Goal: Information Seeking & Learning: Learn about a topic

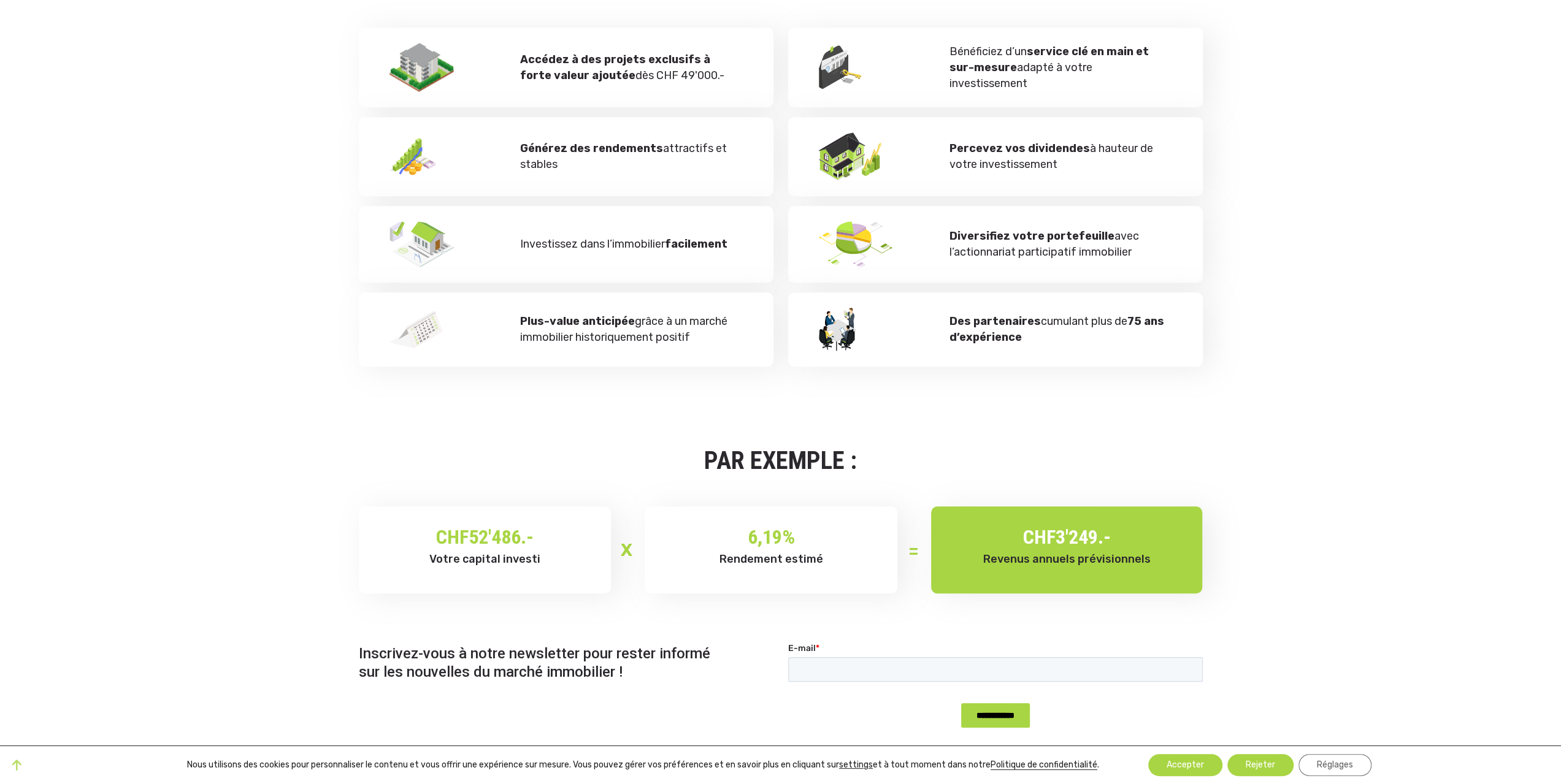
scroll to position [736, 0]
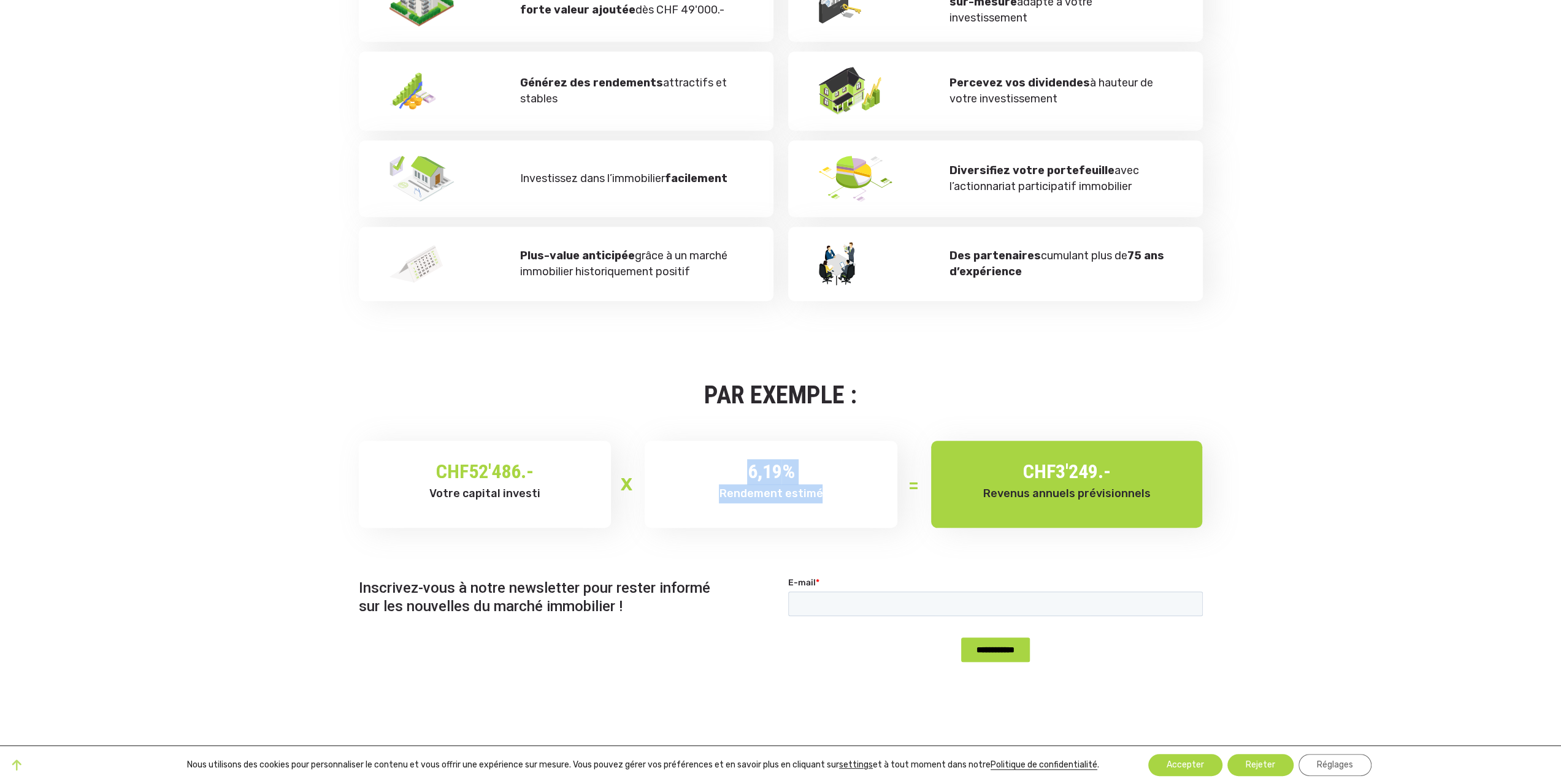
drag, startPoint x: 816, startPoint y: 498, endPoint x: 743, endPoint y: 474, distance: 76.8
click at [743, 474] on div "6,19 % Rendement estimé" at bounding box center [771, 480] width 216 height 44
drag, startPoint x: 1068, startPoint y: 490, endPoint x: 1017, endPoint y: 487, distance: 51.1
click at [1067, 490] on span "Revenus annuels prévisionnels" at bounding box center [1067, 494] width 167 height 14
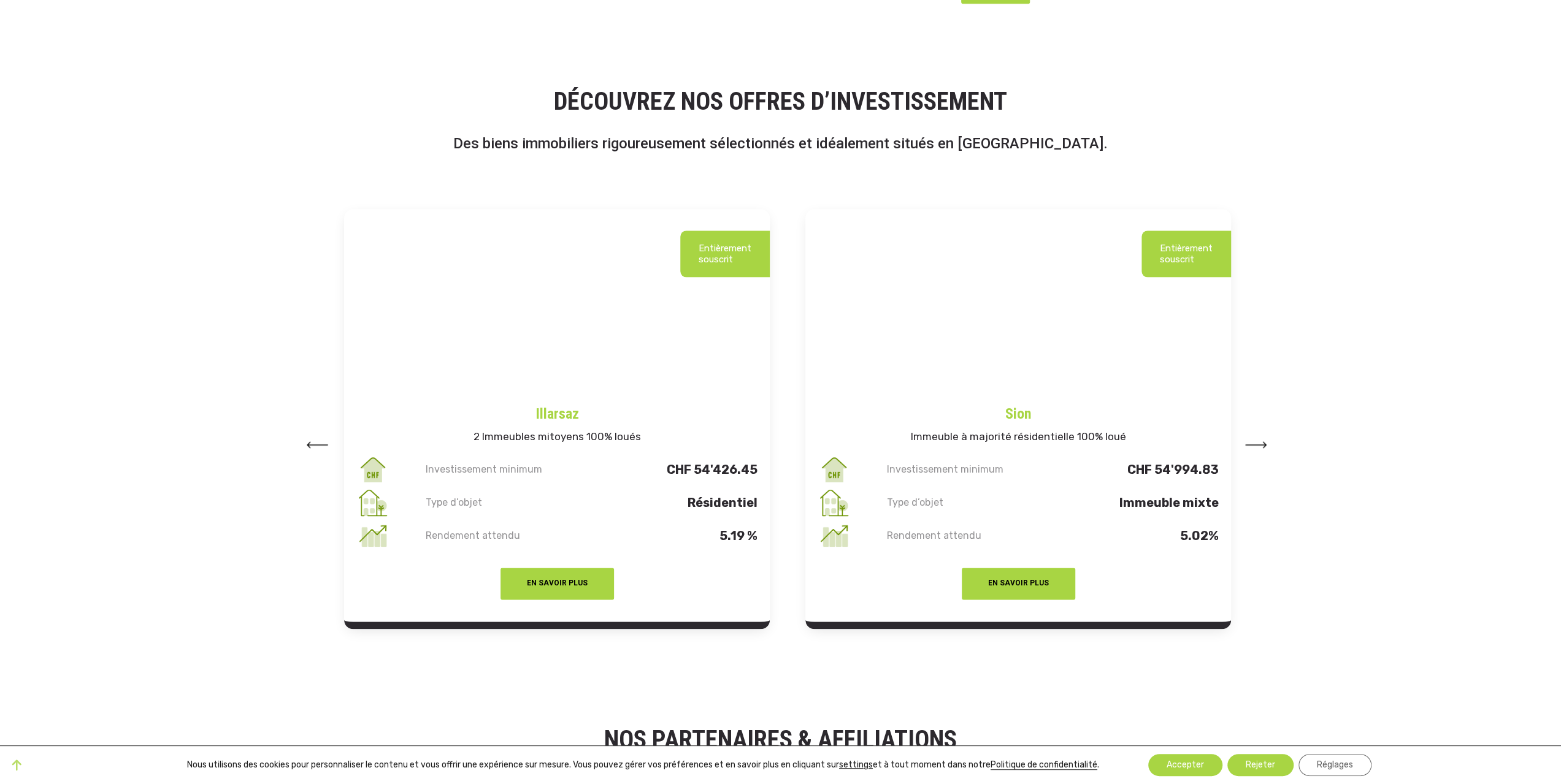
scroll to position [1410, 0]
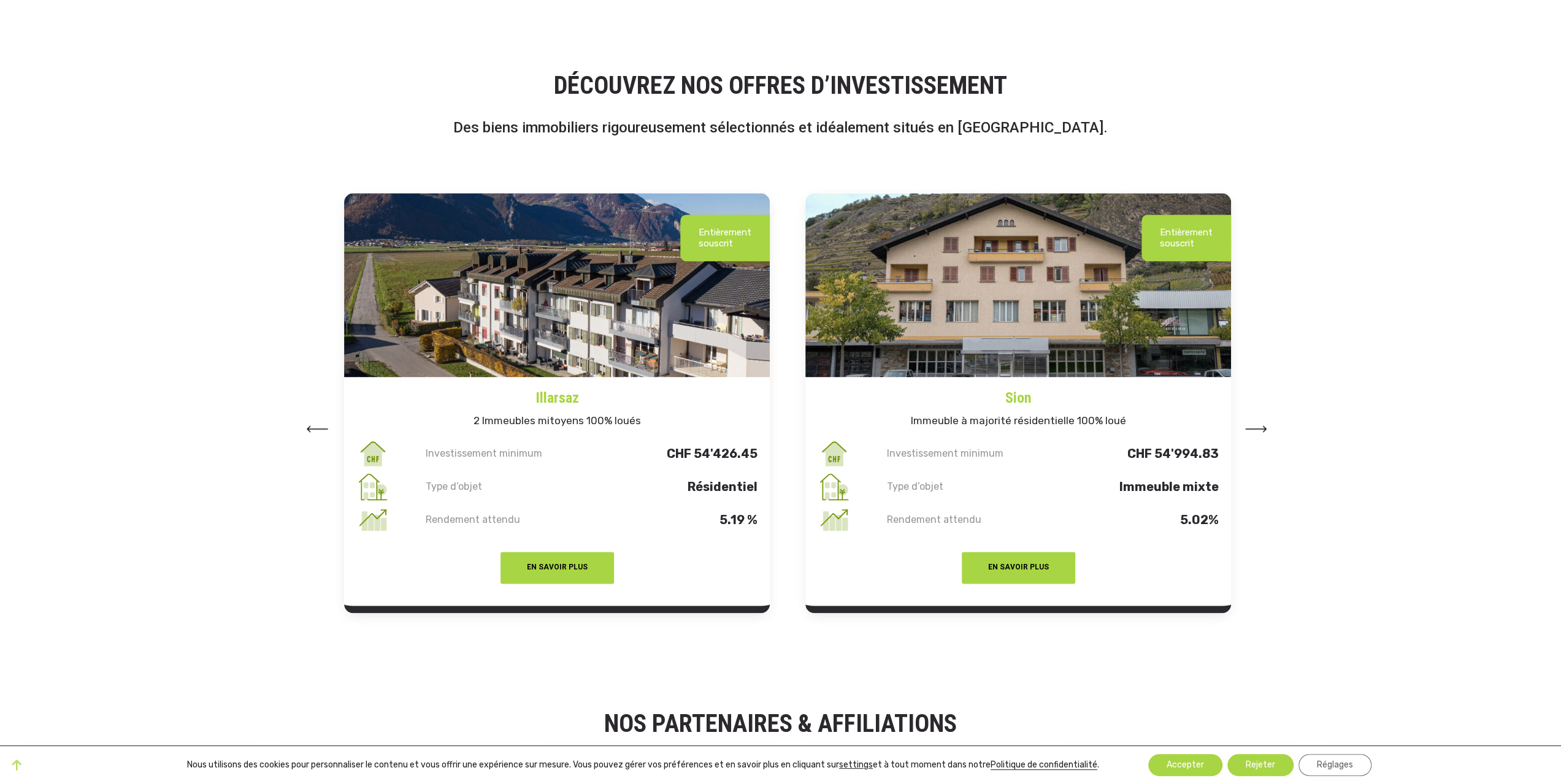
click at [1257, 427] on img at bounding box center [1256, 429] width 22 height 7
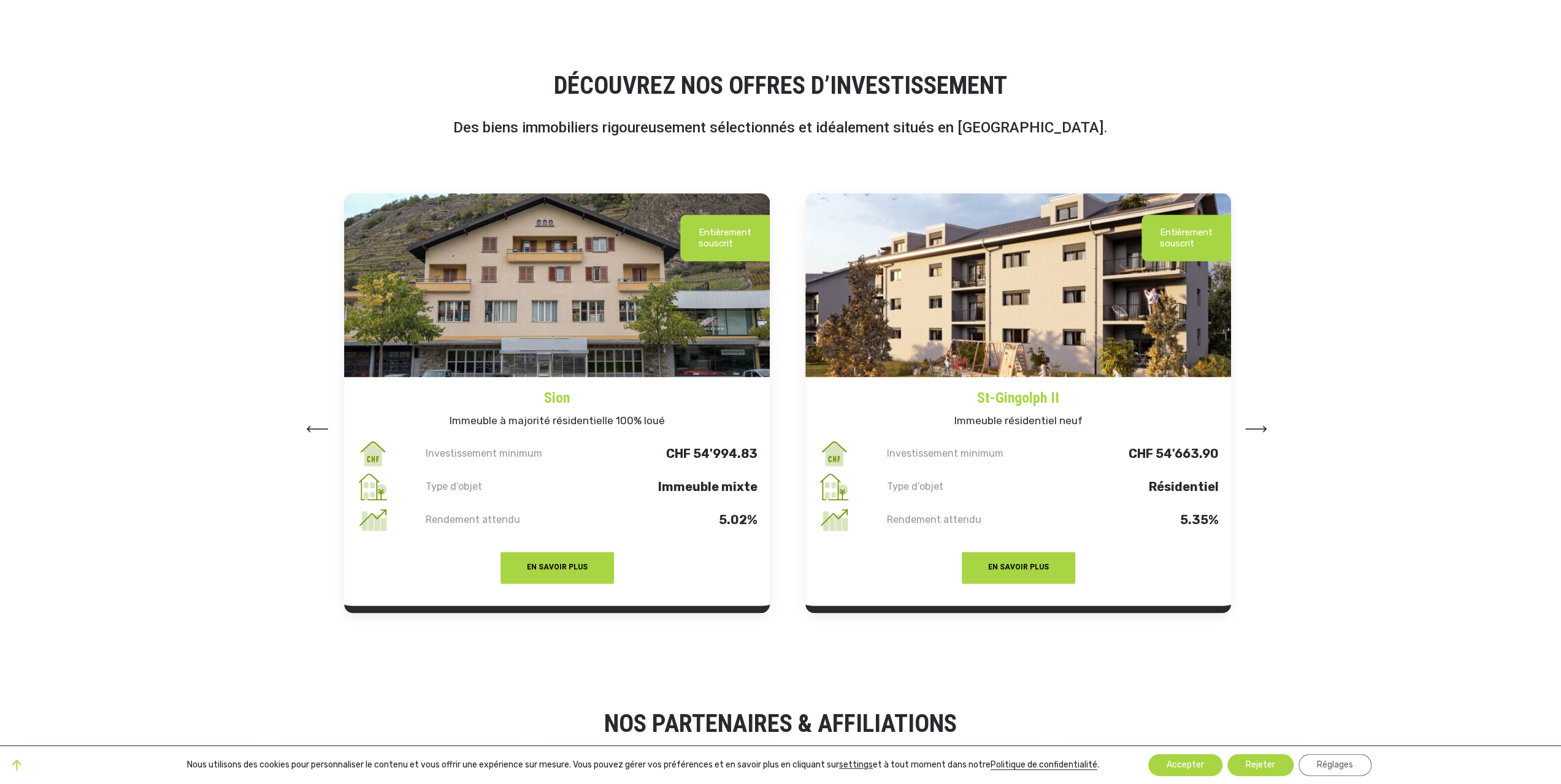
click at [1257, 427] on img at bounding box center [1256, 429] width 22 height 7
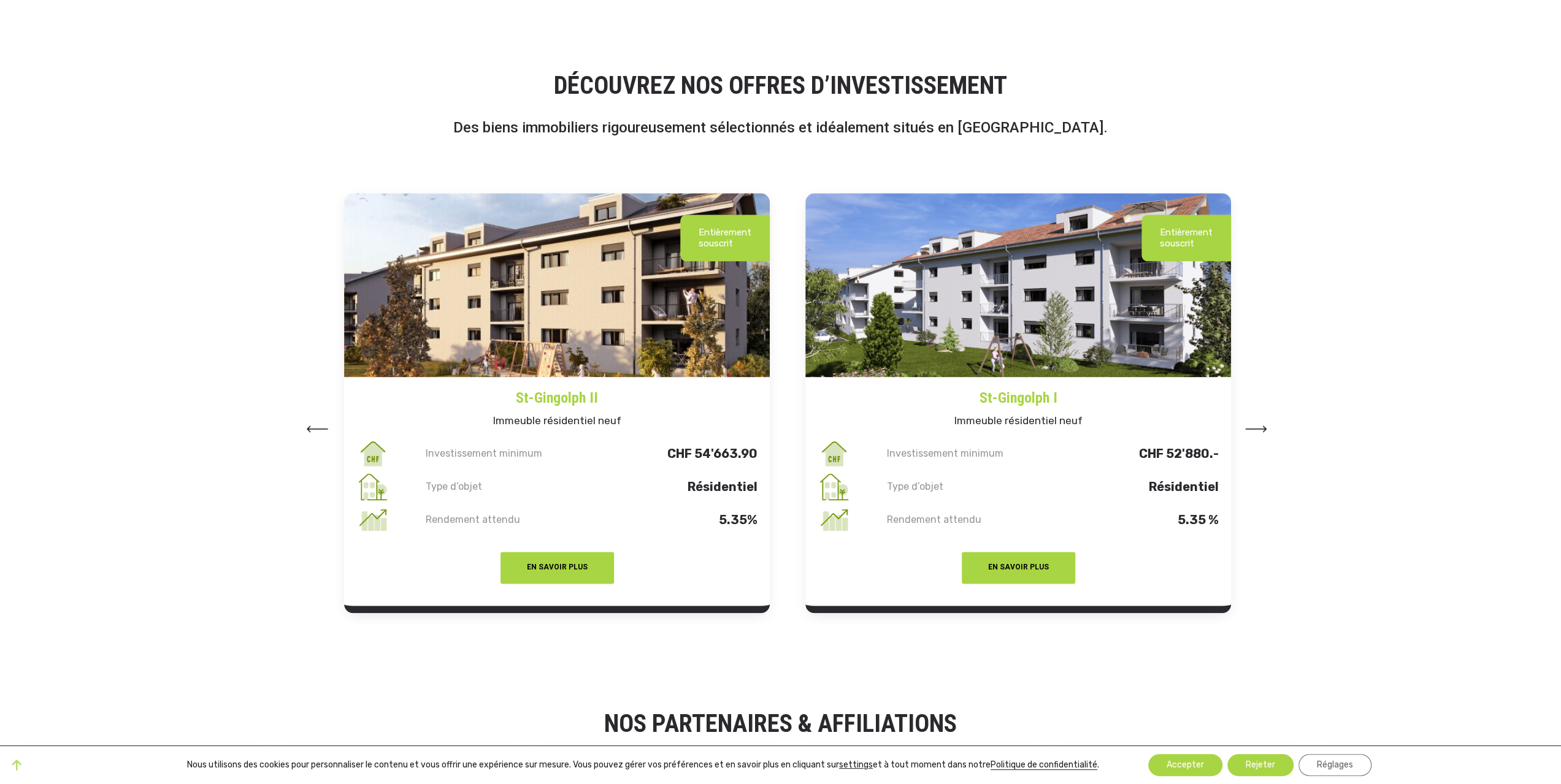
click at [1257, 427] on img at bounding box center [1256, 429] width 22 height 7
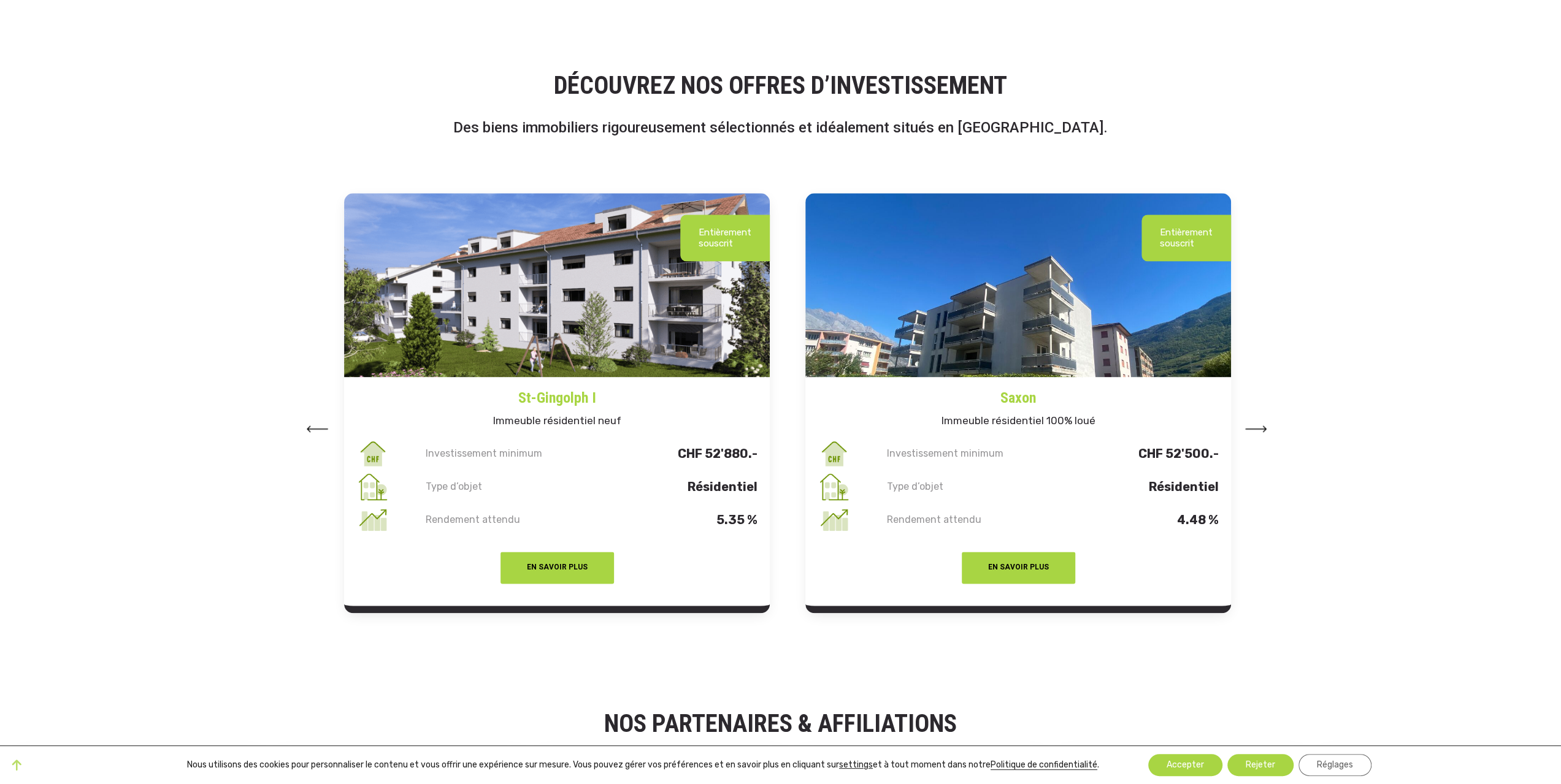
click at [1257, 427] on img at bounding box center [1256, 429] width 22 height 7
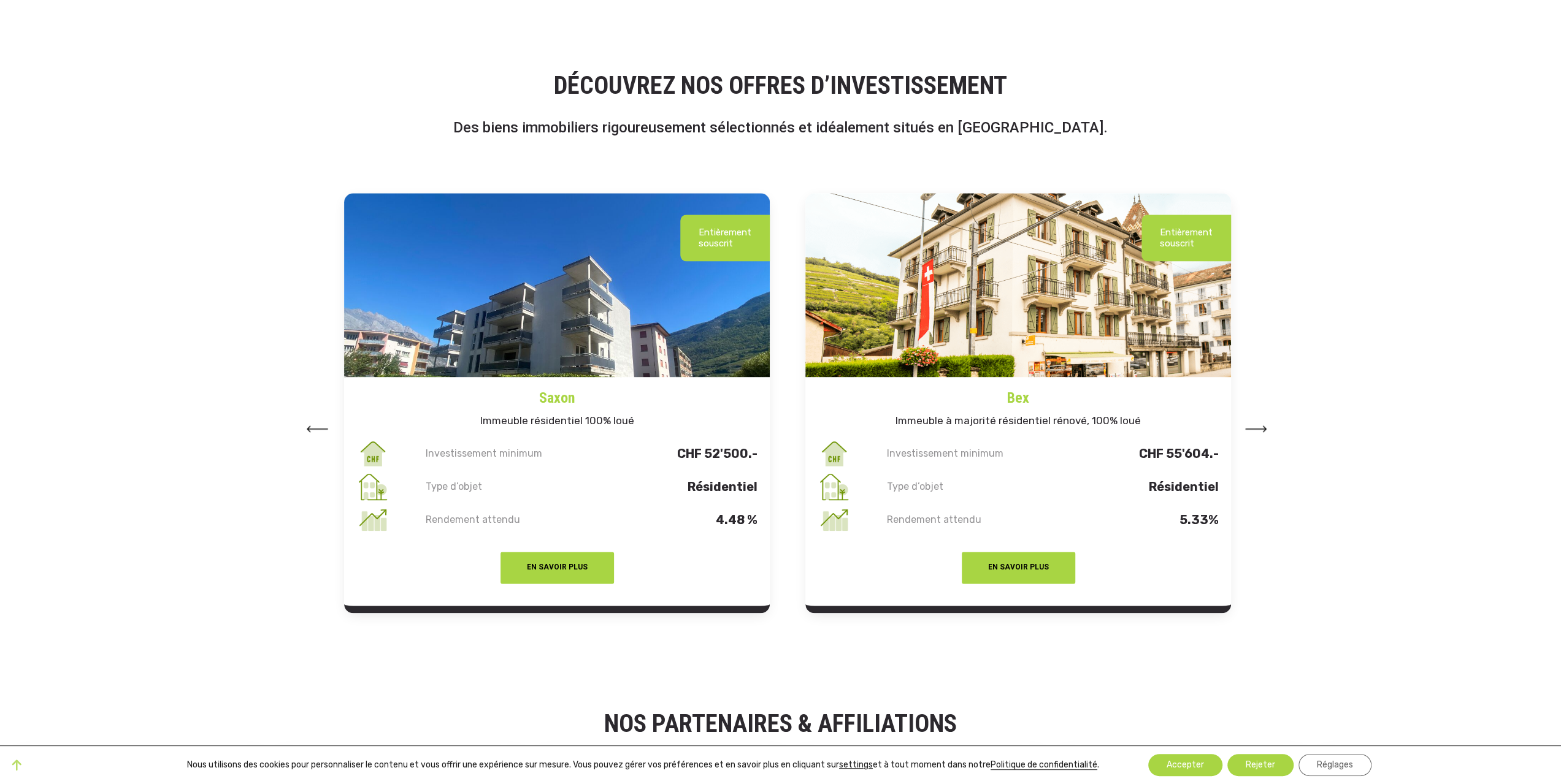
click at [1257, 427] on img at bounding box center [1256, 429] width 22 height 7
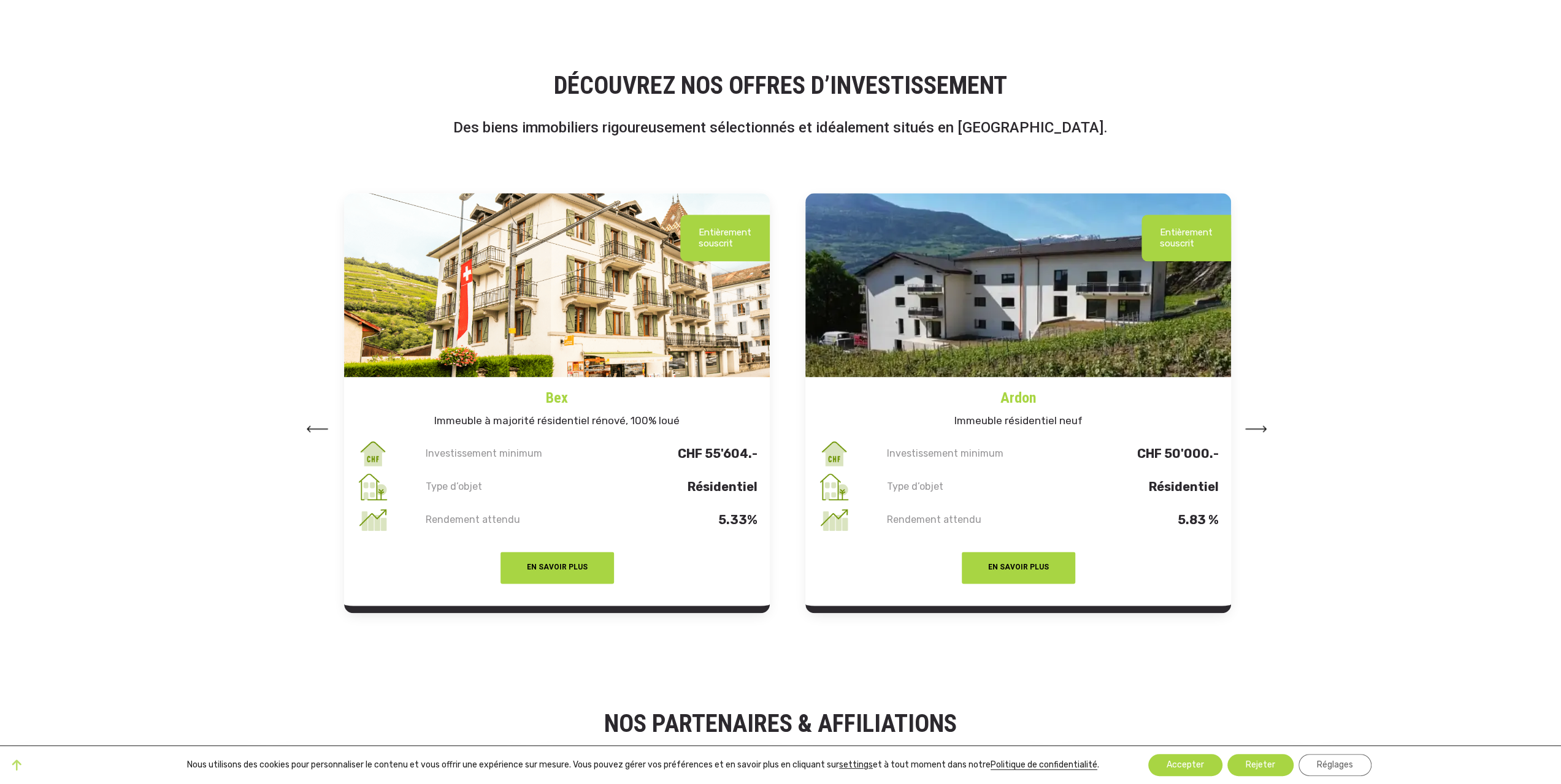
click at [1257, 427] on img at bounding box center [1256, 429] width 22 height 7
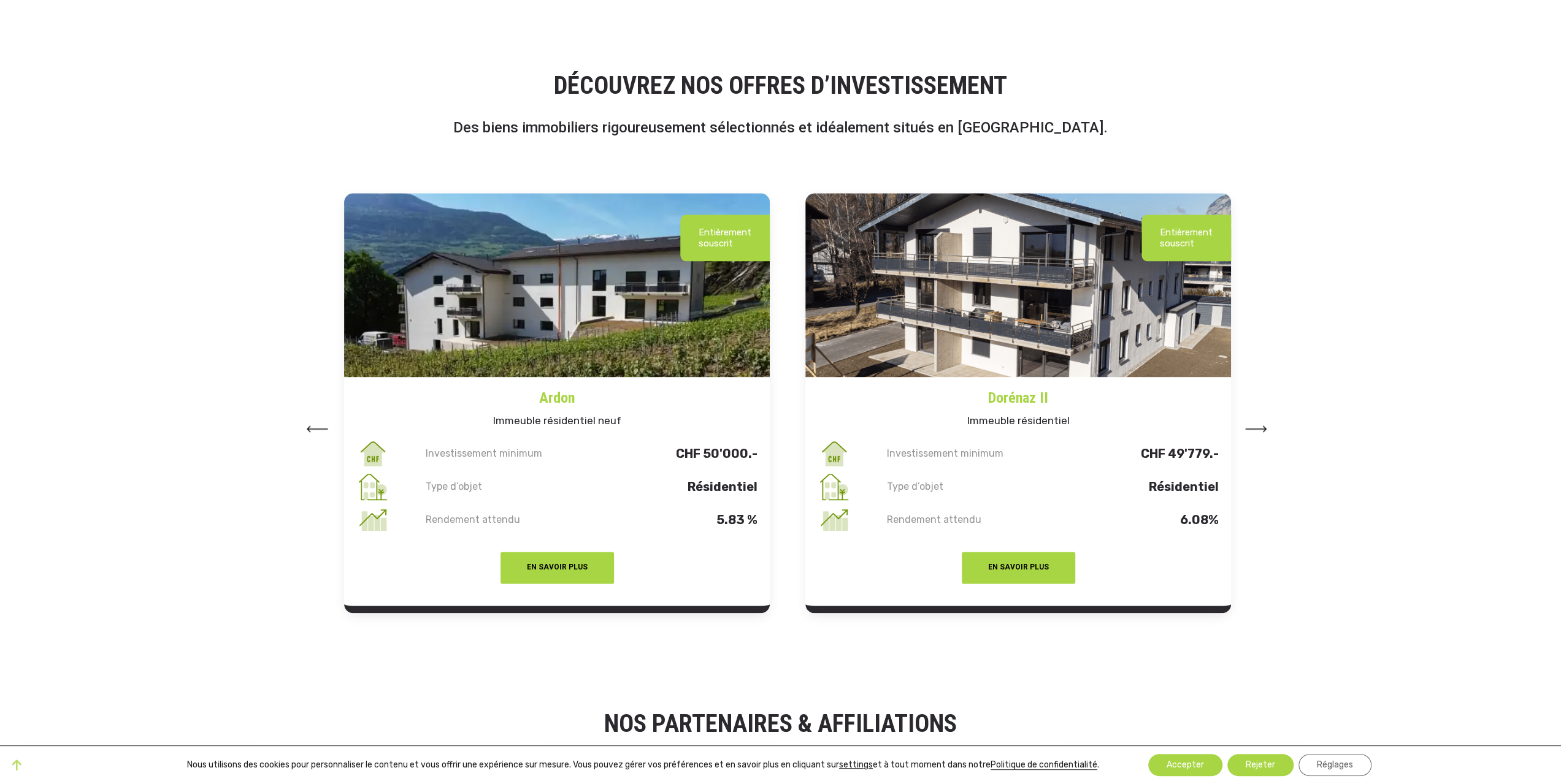
click at [1257, 427] on img at bounding box center [1256, 429] width 22 height 7
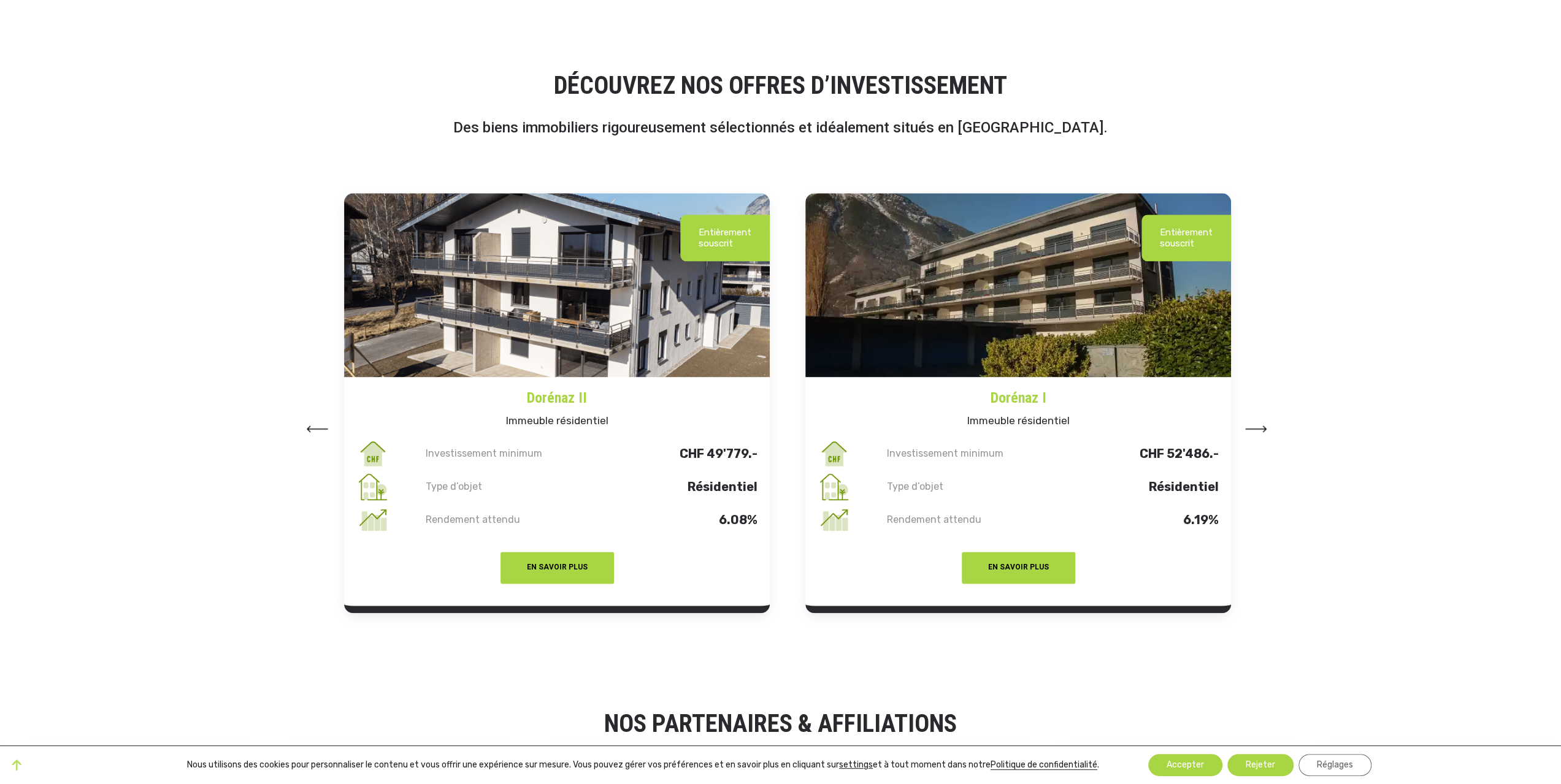
click at [1257, 427] on img at bounding box center [1256, 429] width 22 height 7
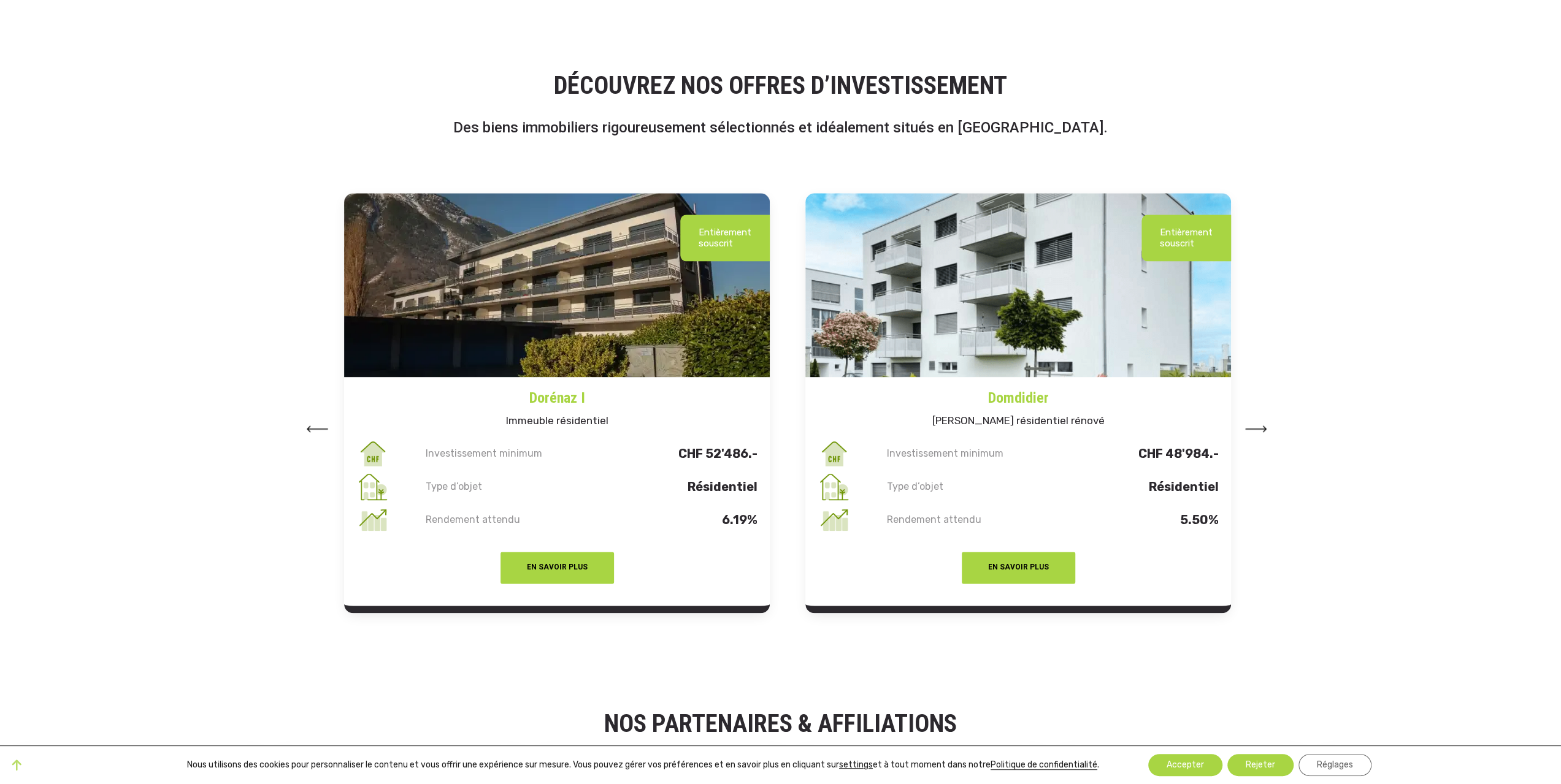
click at [1257, 427] on img at bounding box center [1256, 429] width 22 height 7
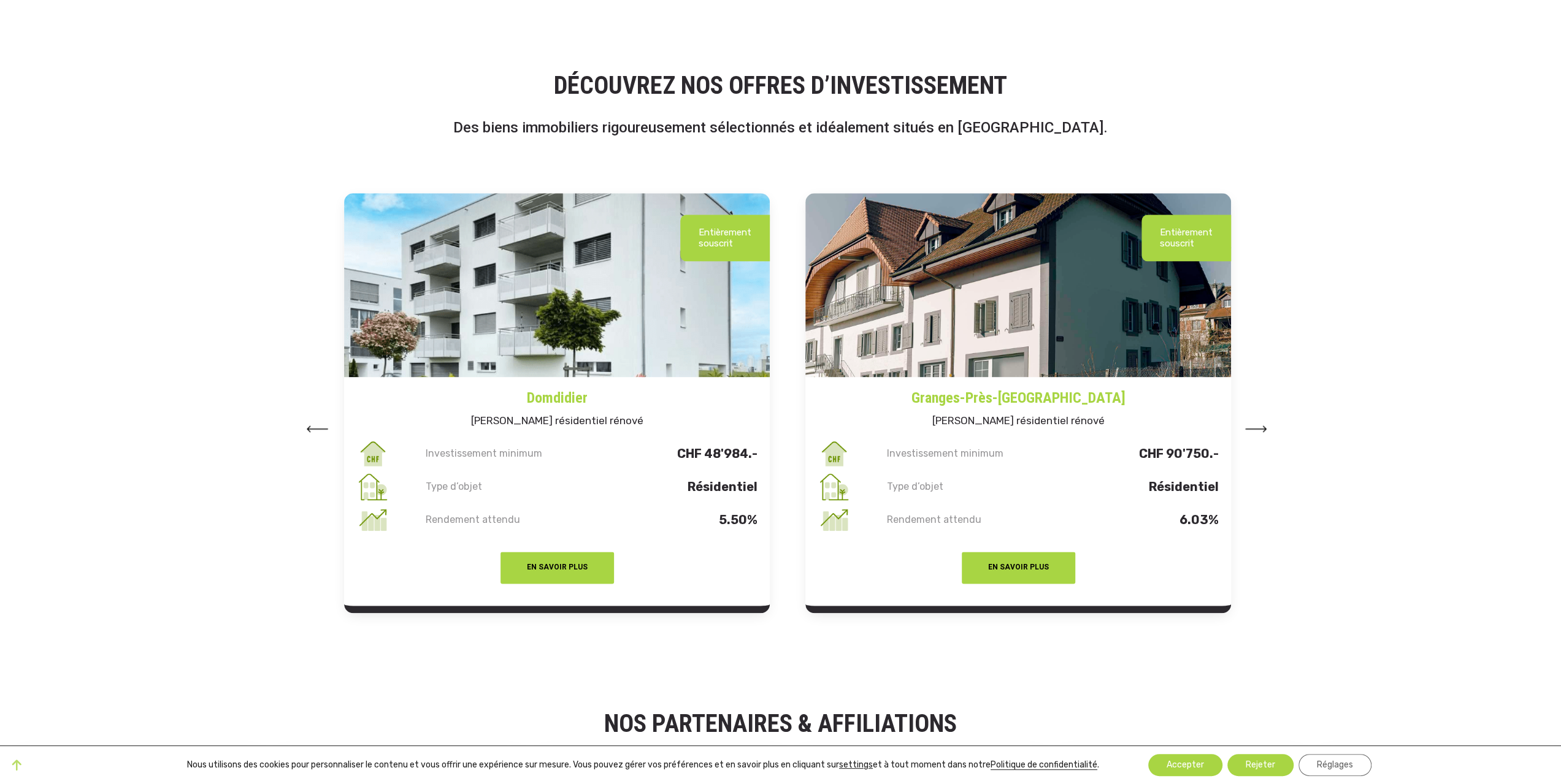
click at [1042, 566] on button "EN SAVOIR PLUS" at bounding box center [1019, 567] width 113 height 32
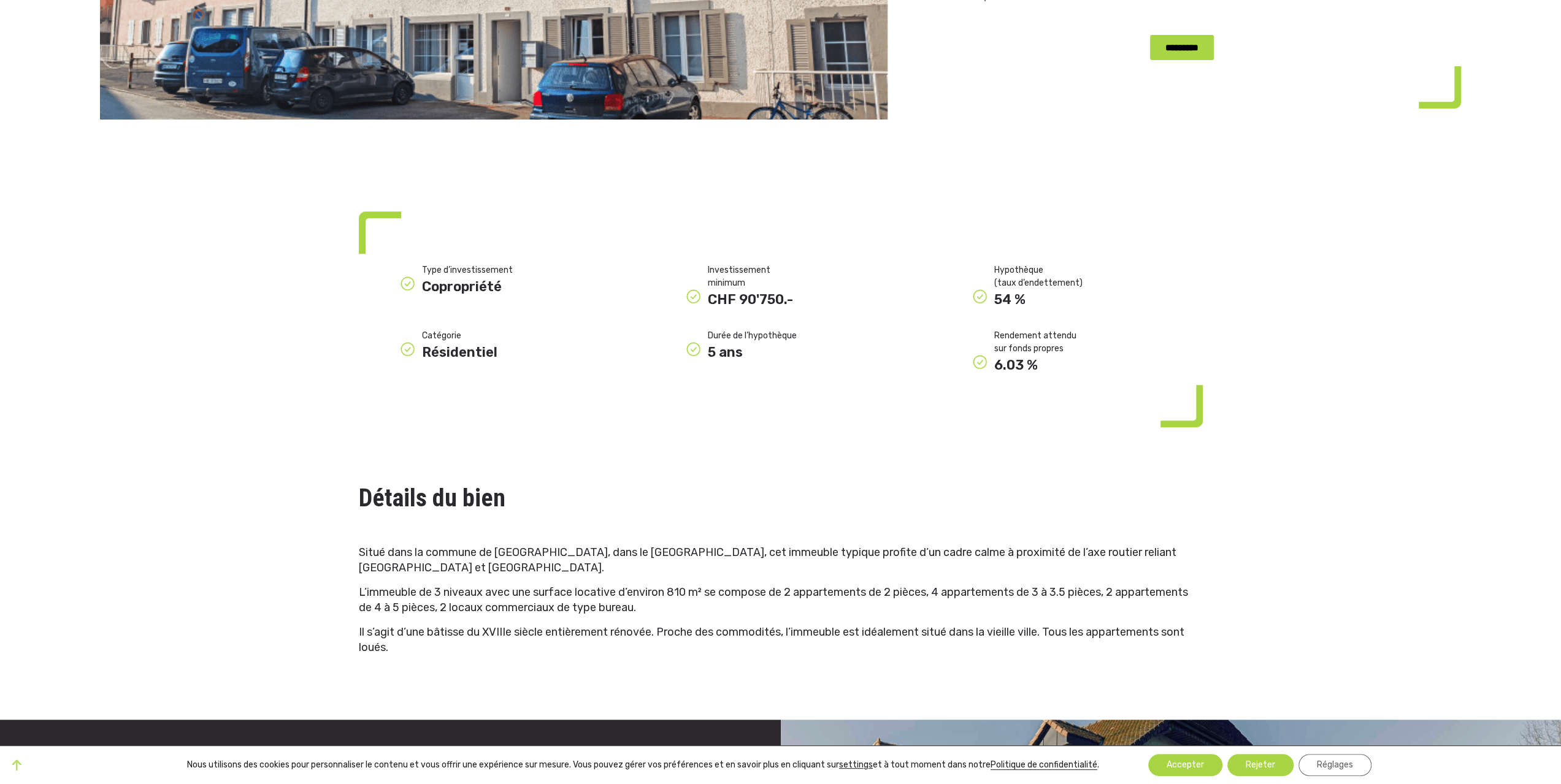
scroll to position [429, 0]
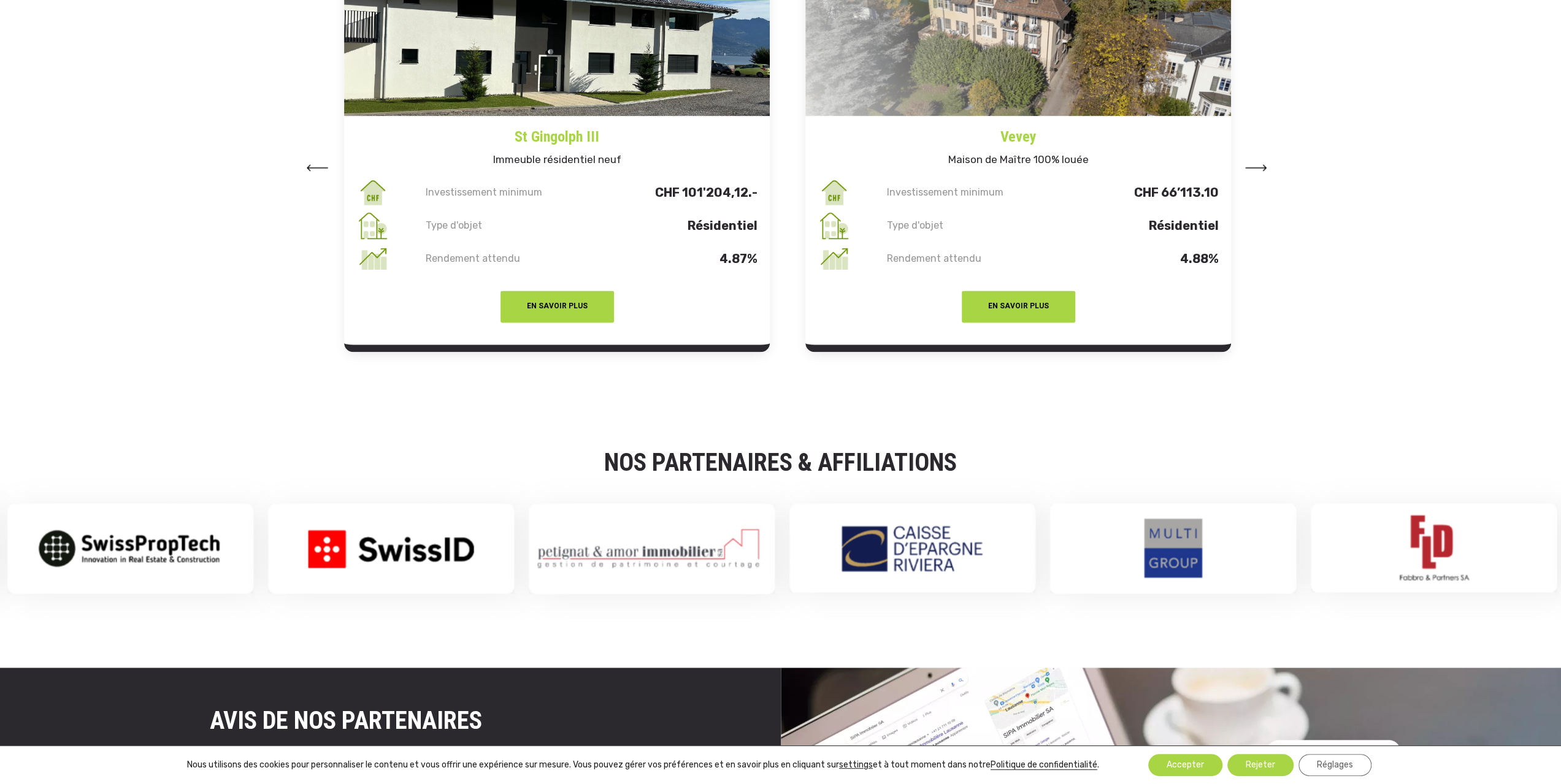
scroll to position [1594, 0]
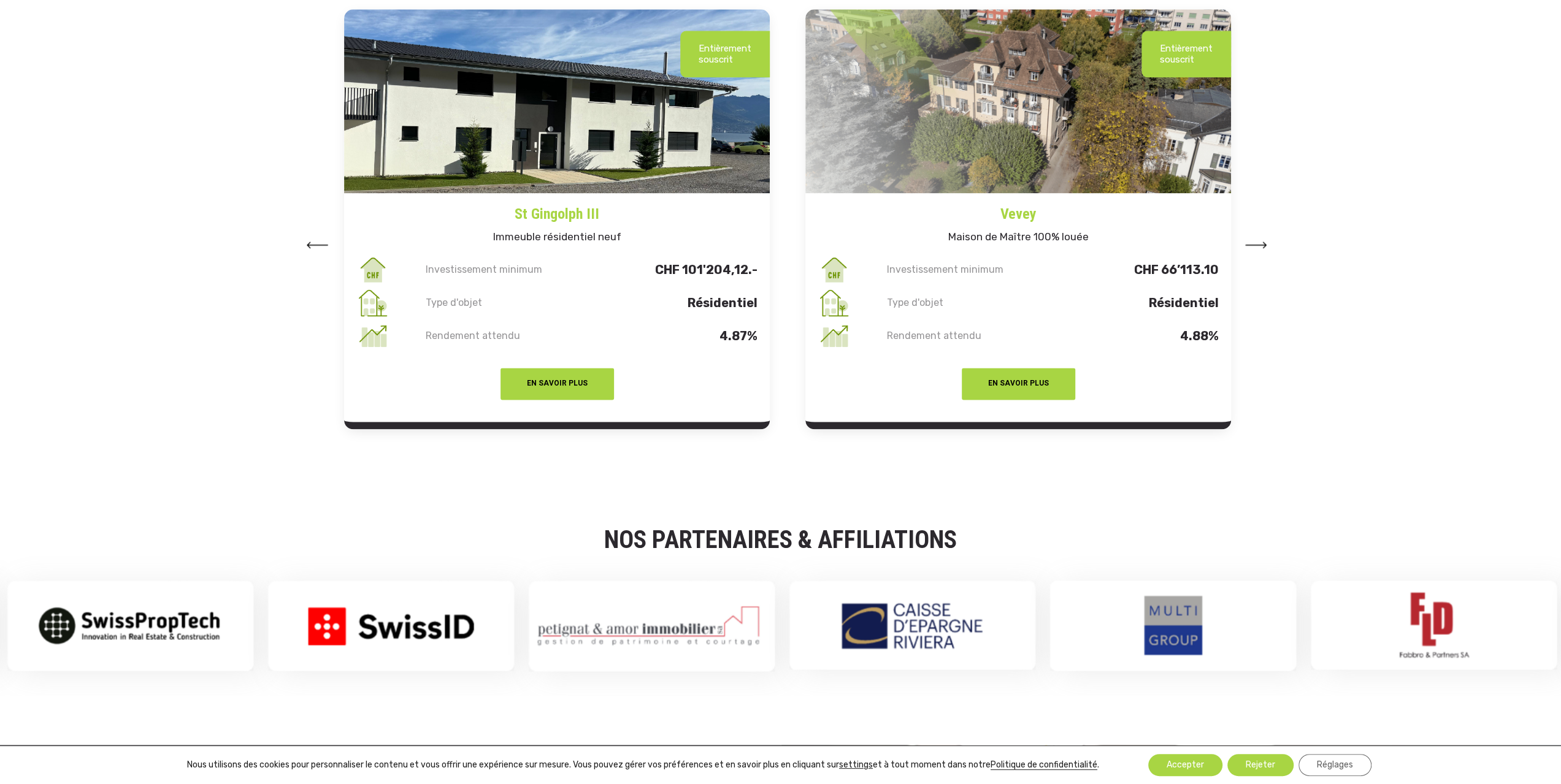
click at [1253, 238] on button at bounding box center [1256, 243] width 22 height 18
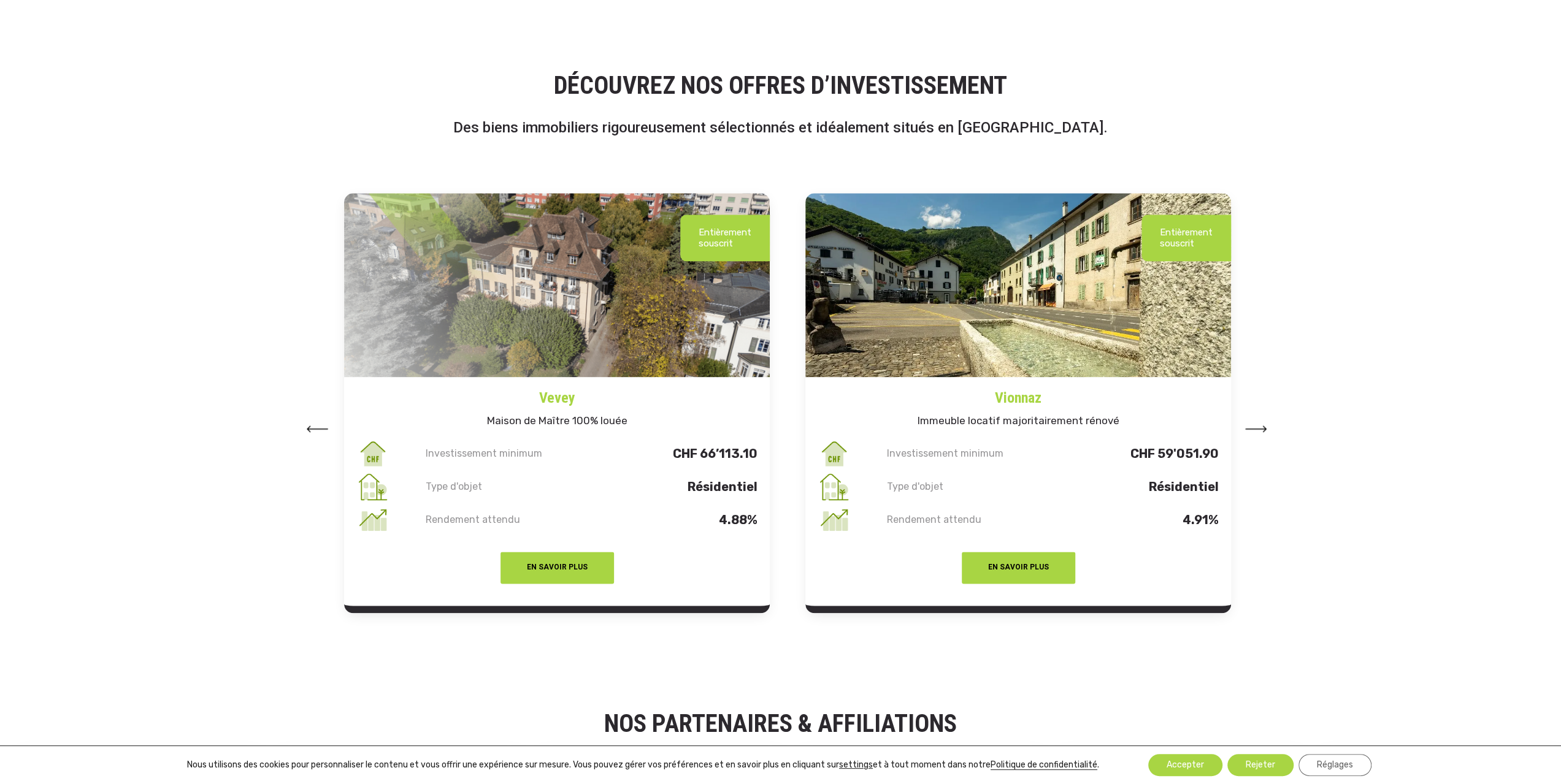
click at [1255, 427] on img at bounding box center [1256, 429] width 22 height 7
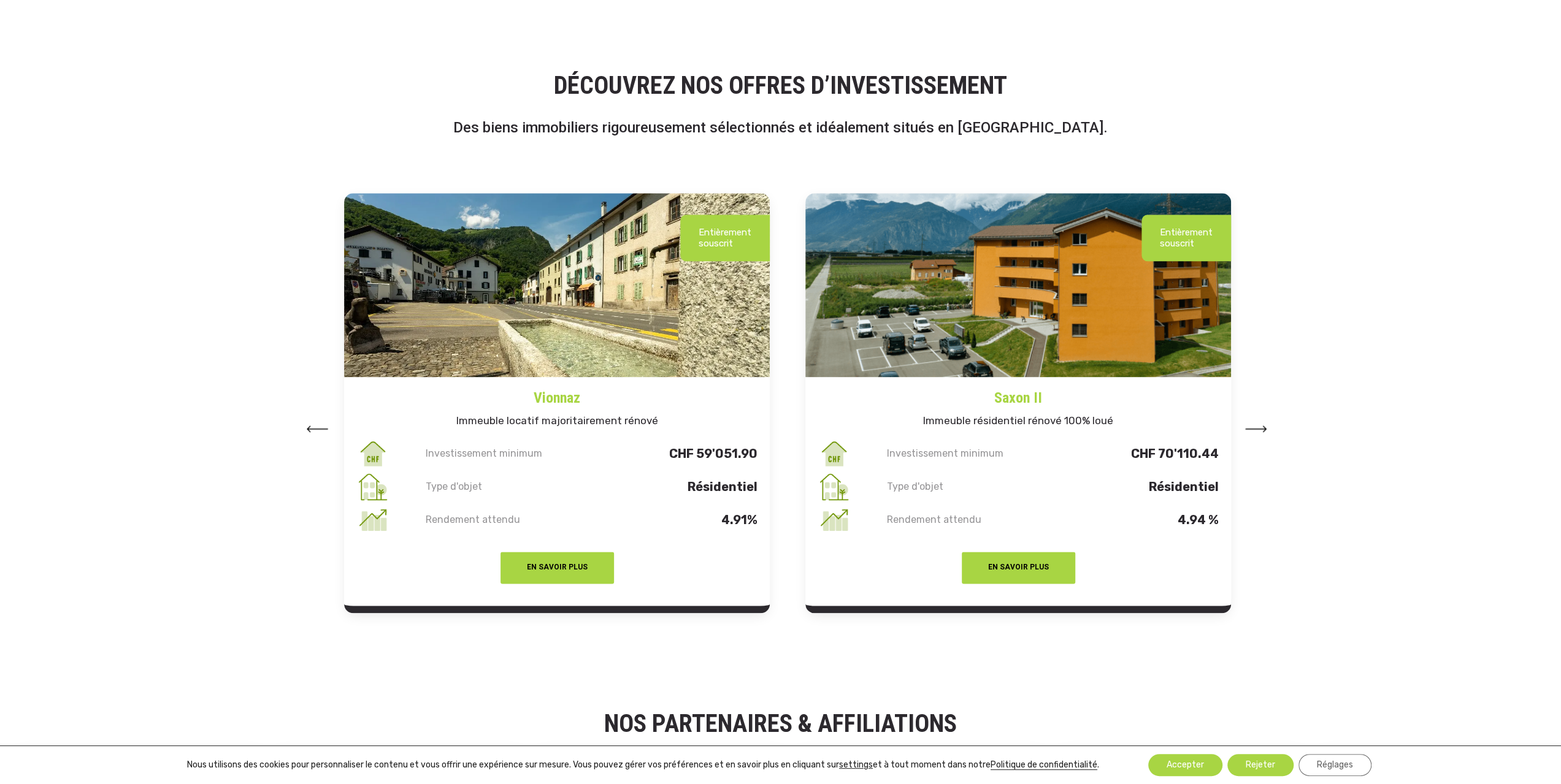
click at [1251, 429] on img at bounding box center [1256, 429] width 22 height 7
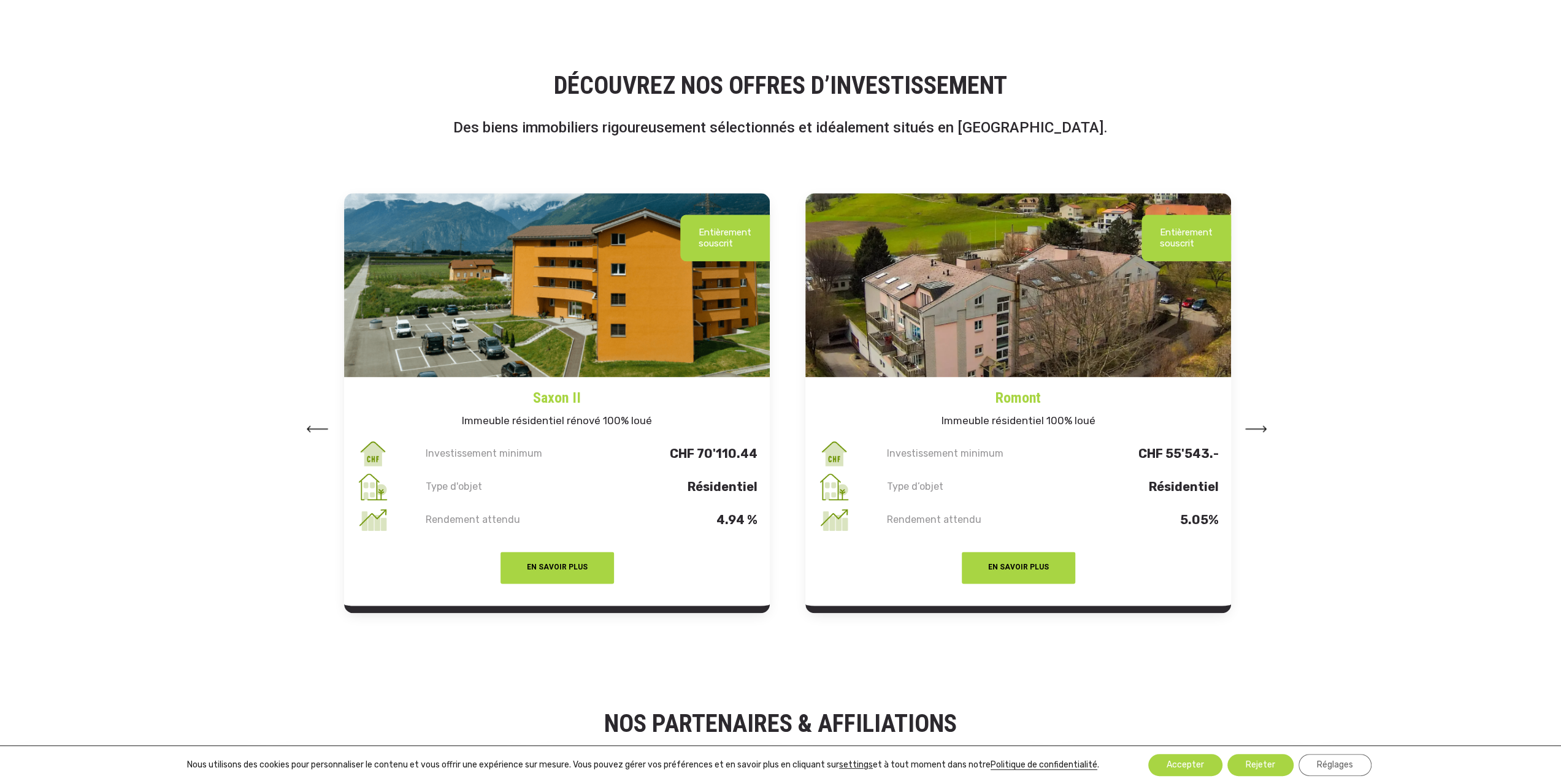
click at [1251, 429] on img at bounding box center [1256, 429] width 22 height 7
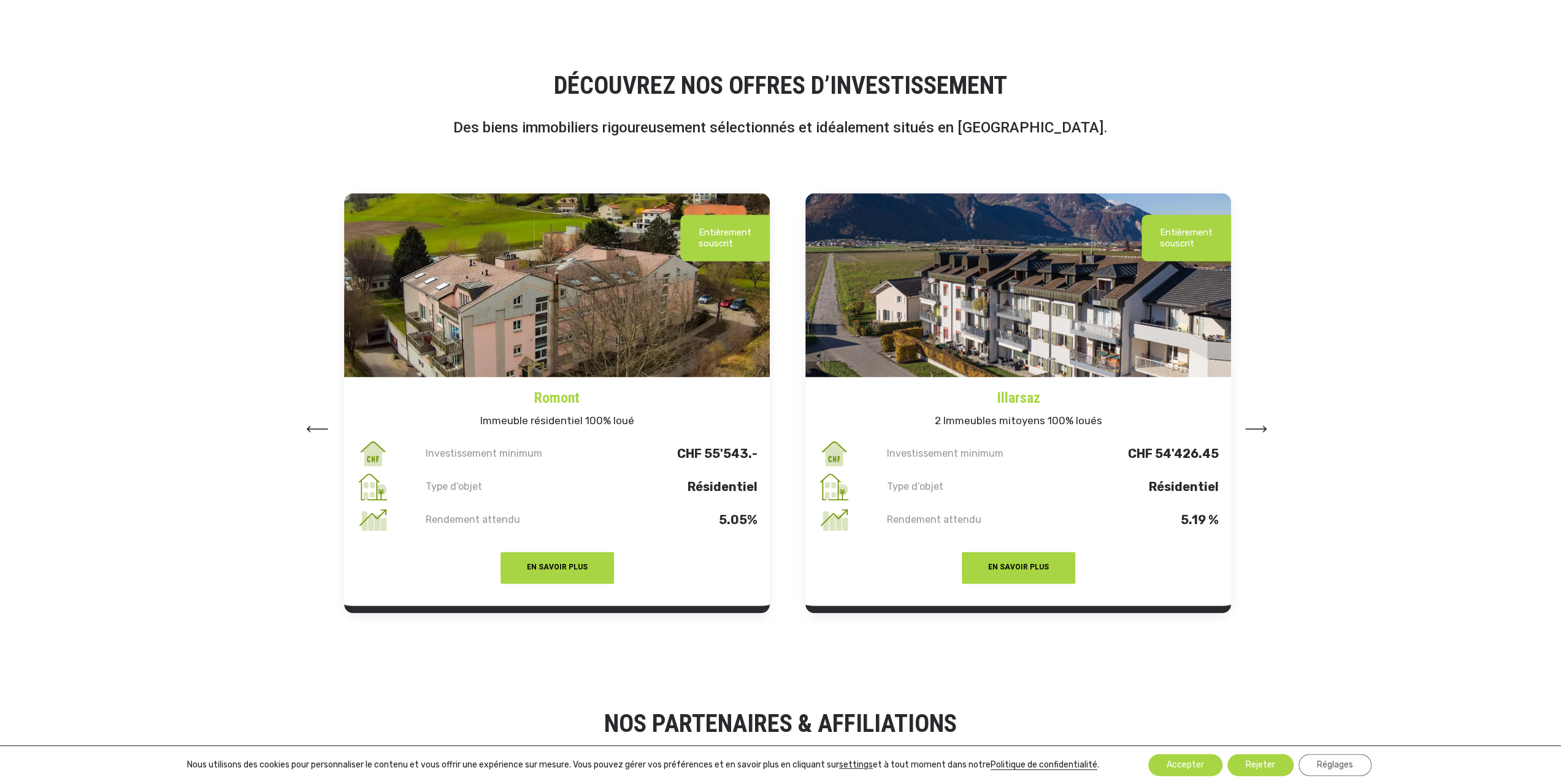
click at [1251, 429] on img at bounding box center [1256, 429] width 22 height 7
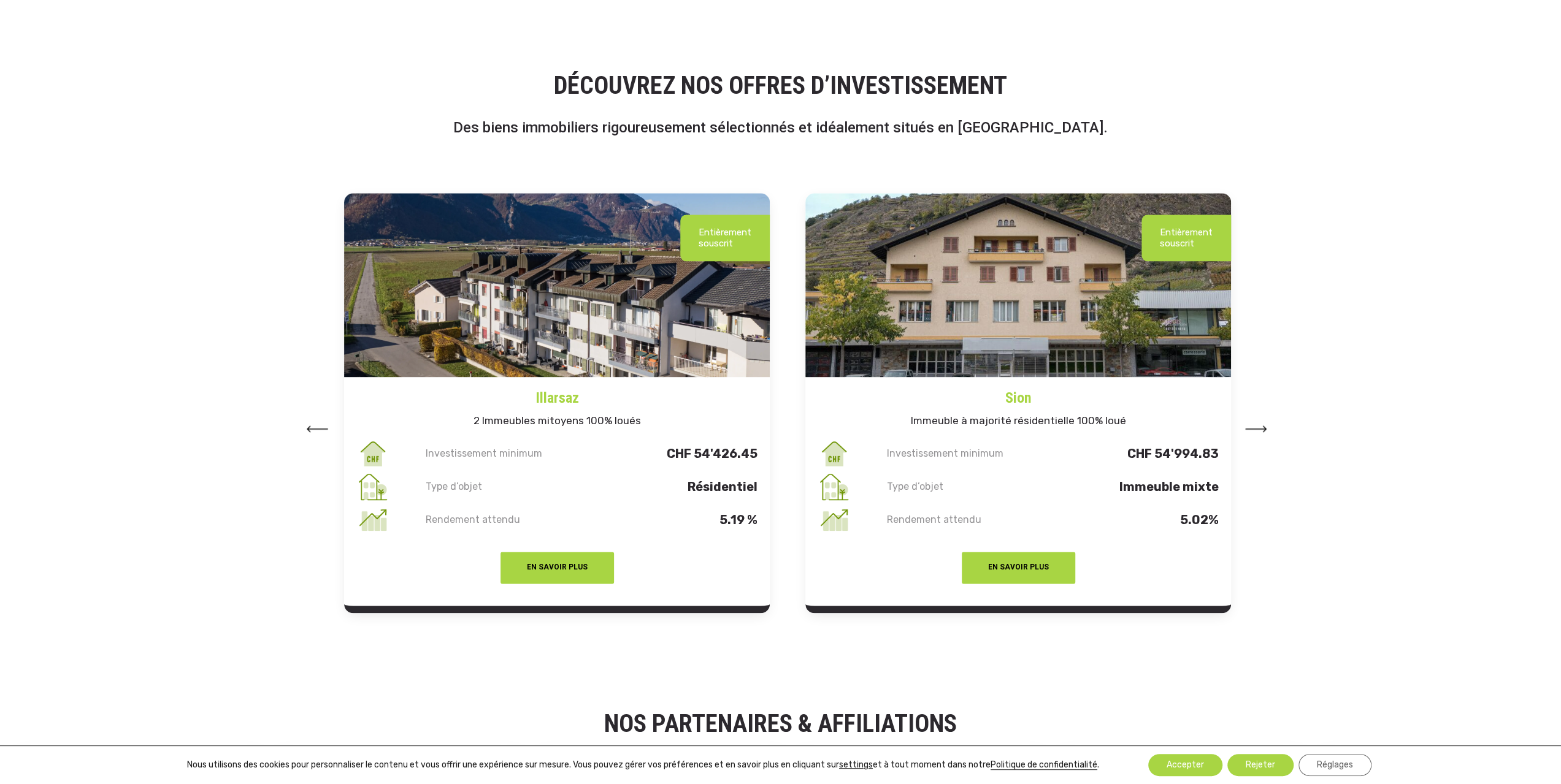
click at [1251, 429] on img at bounding box center [1256, 429] width 22 height 7
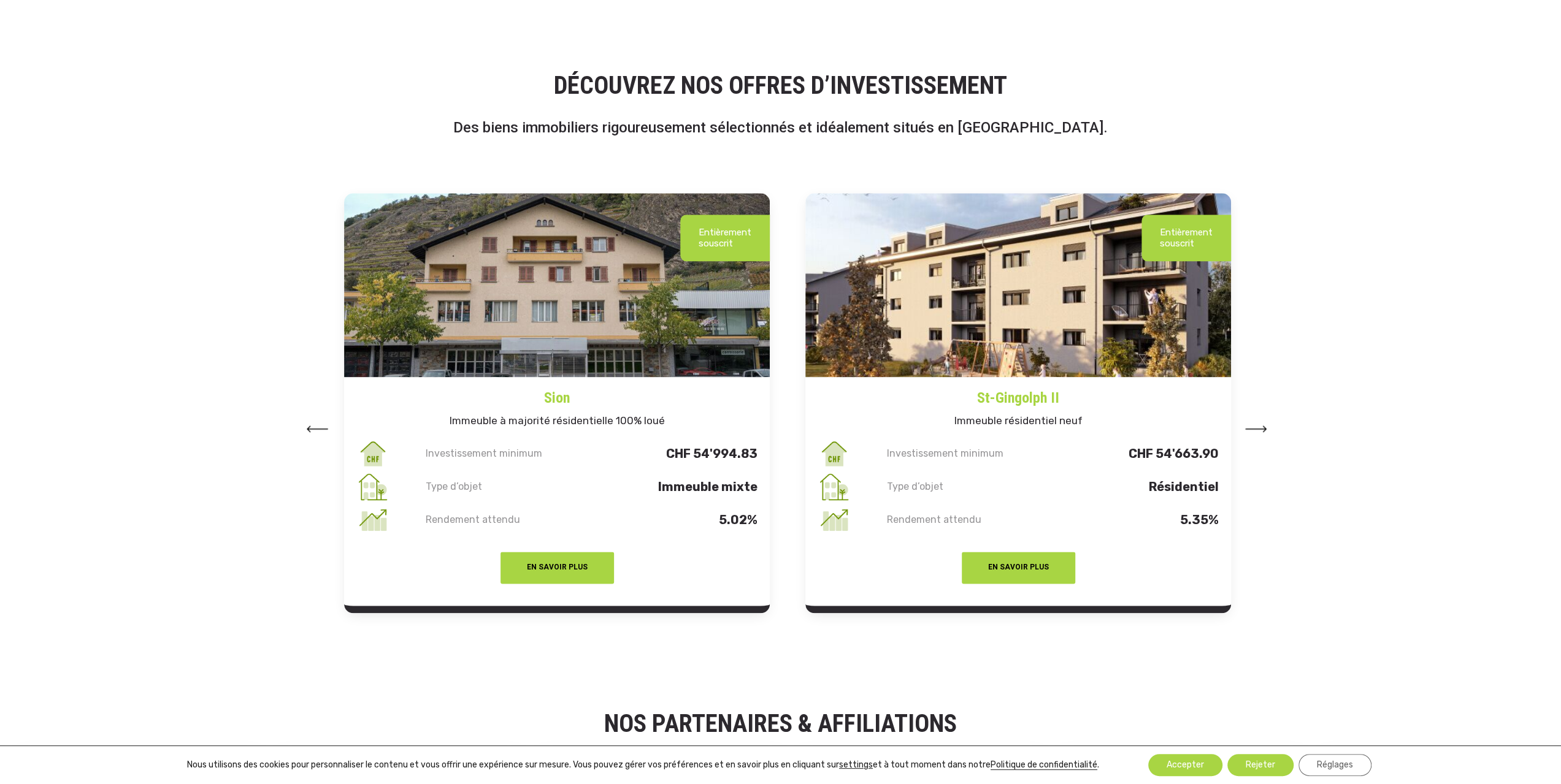
click at [1251, 429] on img at bounding box center [1256, 429] width 22 height 7
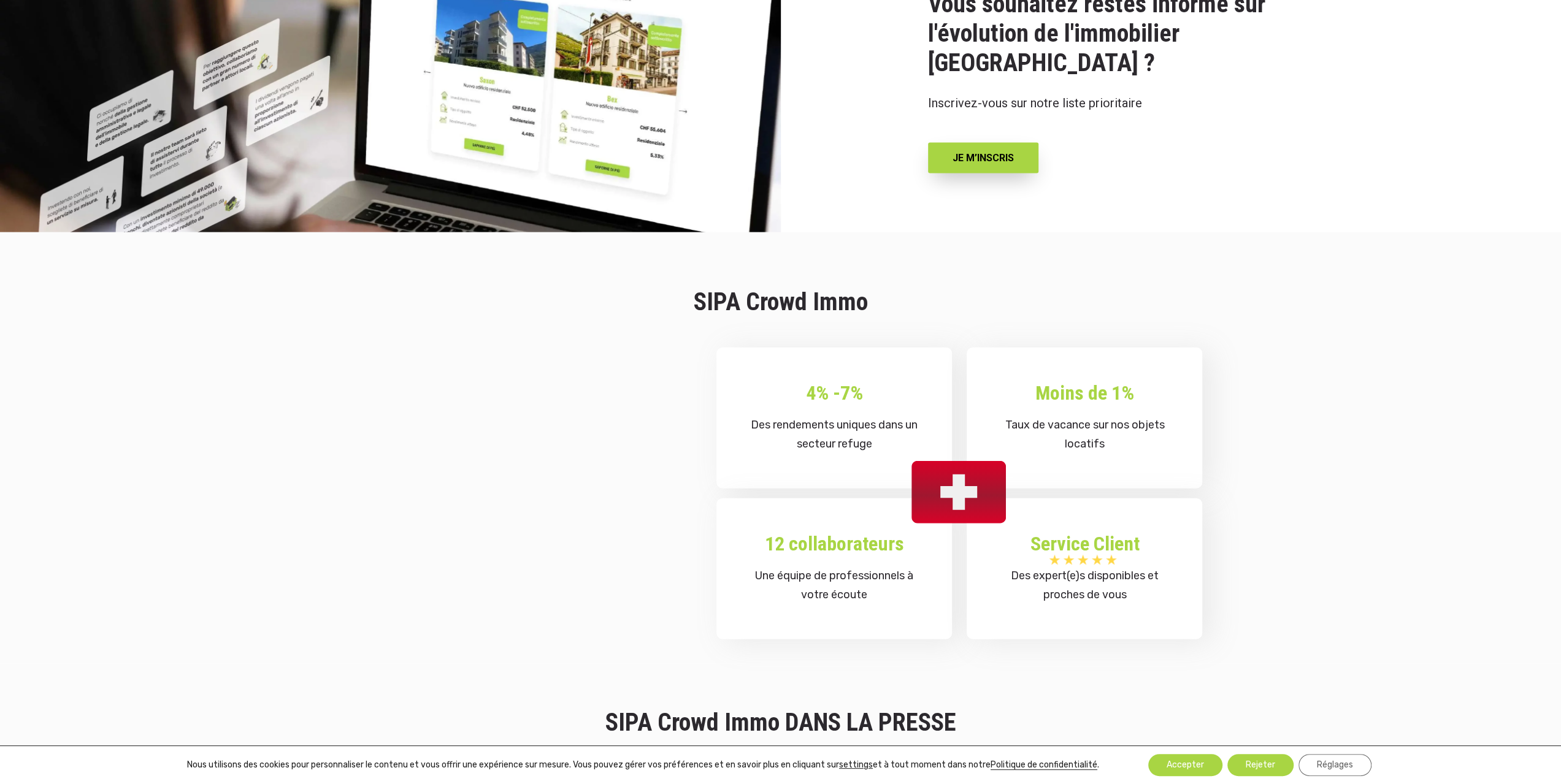
scroll to position [2881, 0]
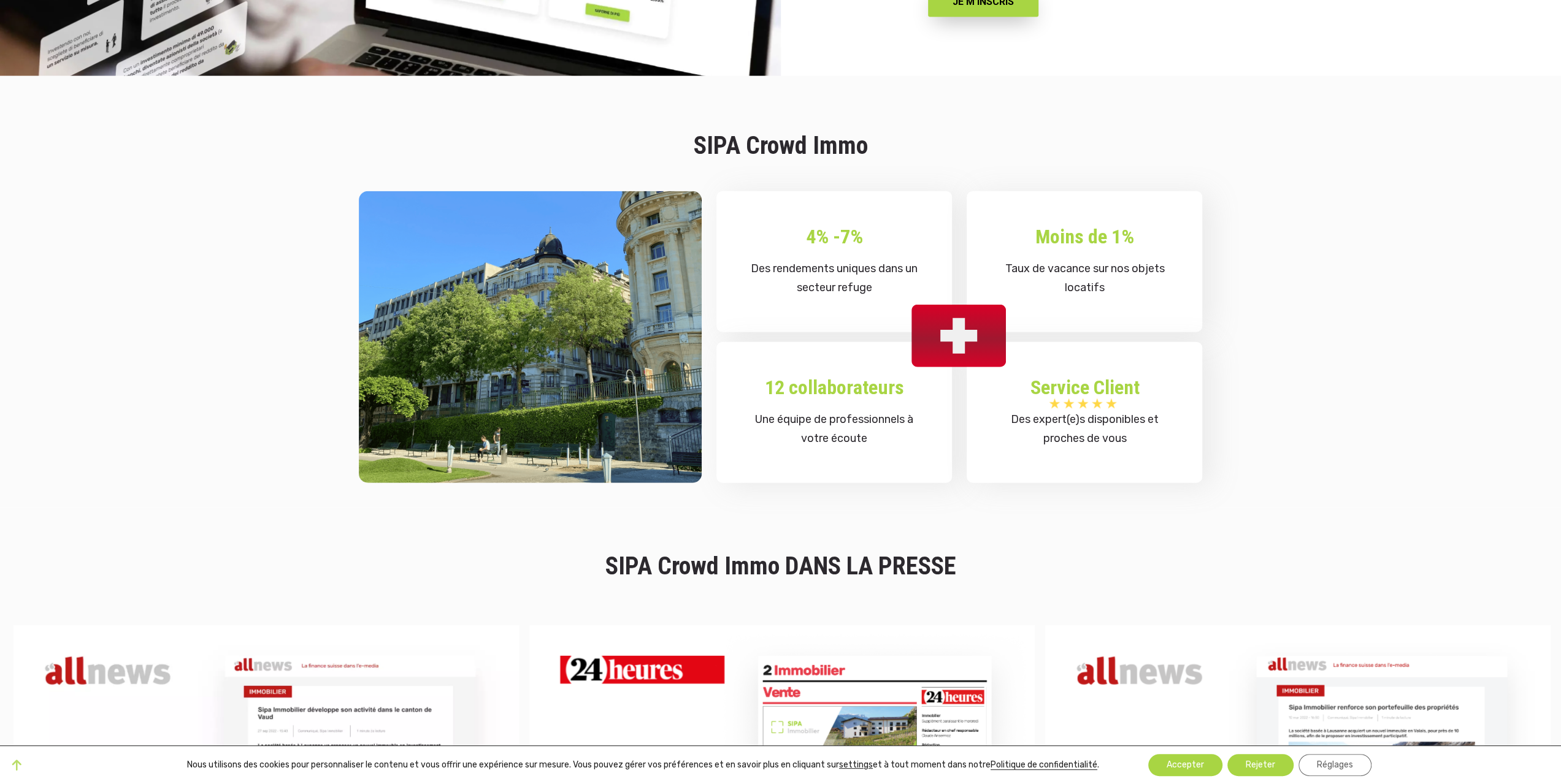
click at [1131, 259] on p "Taux de vacance sur nos objets locatifs" at bounding box center [1084, 278] width 178 height 38
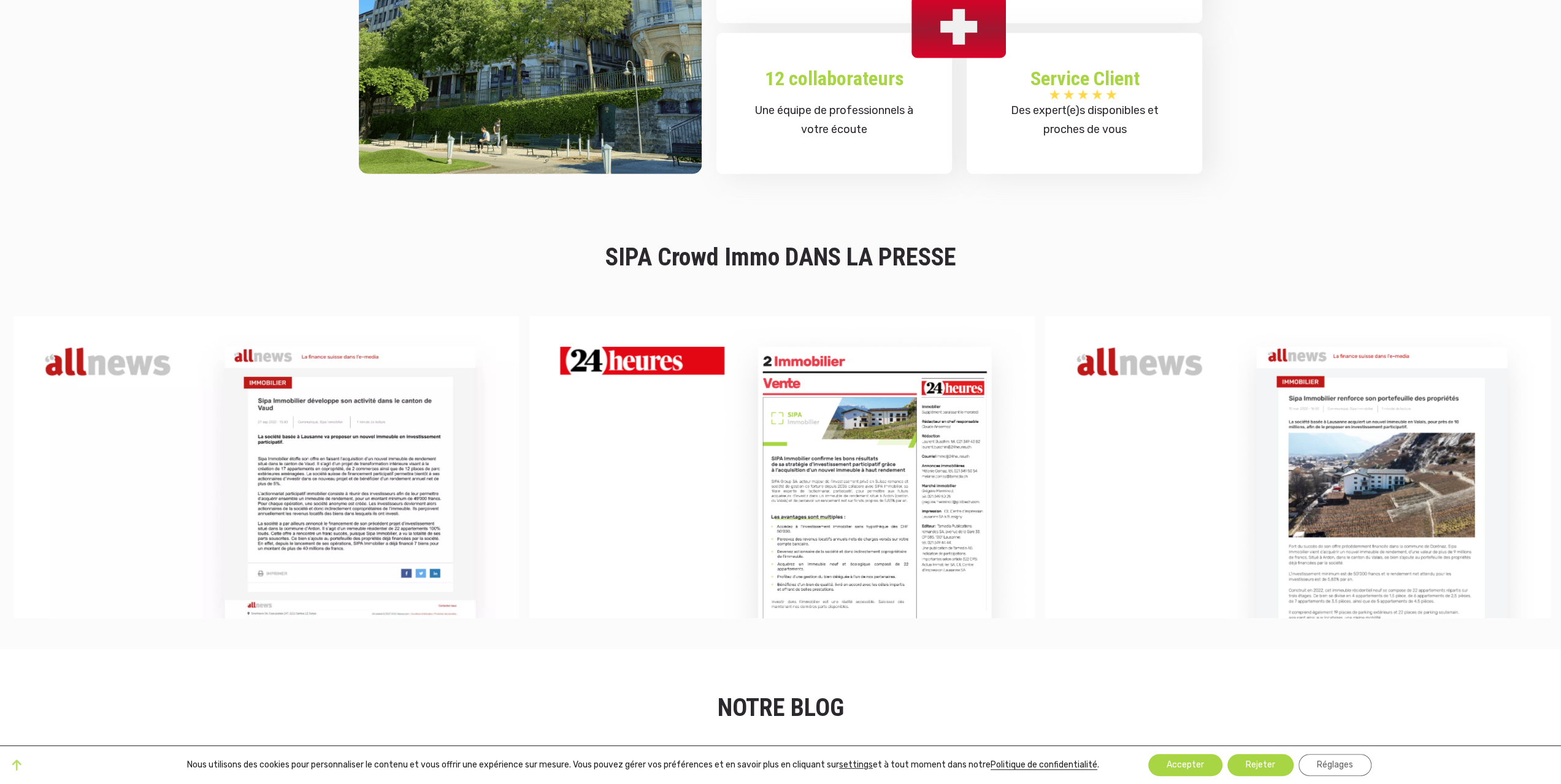
scroll to position [3127, 0]
